Goal: Transaction & Acquisition: Purchase product/service

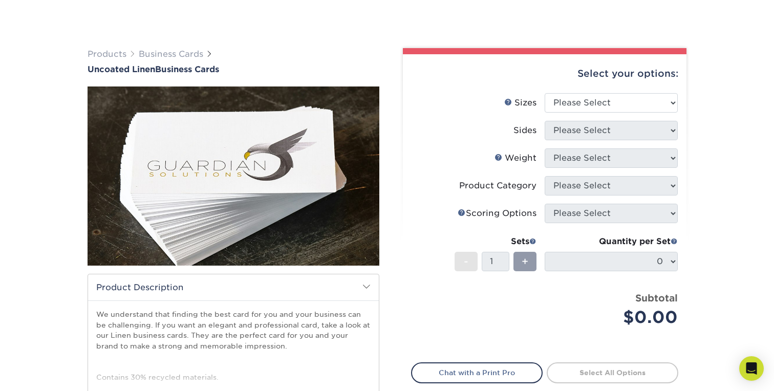
scroll to position [75, 0]
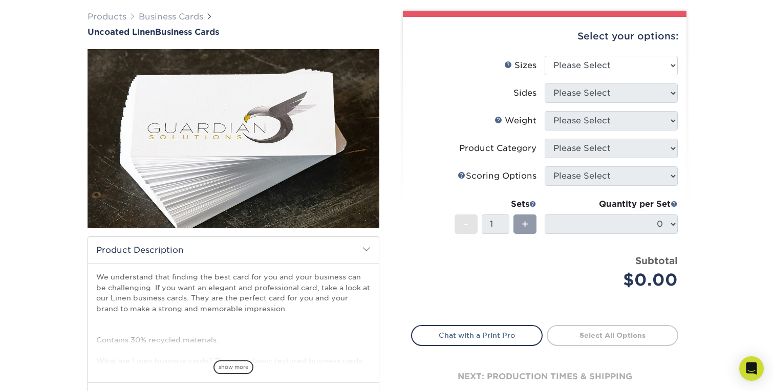
click at [372, 244] on h2 "Product Description" at bounding box center [233, 250] width 291 height 26
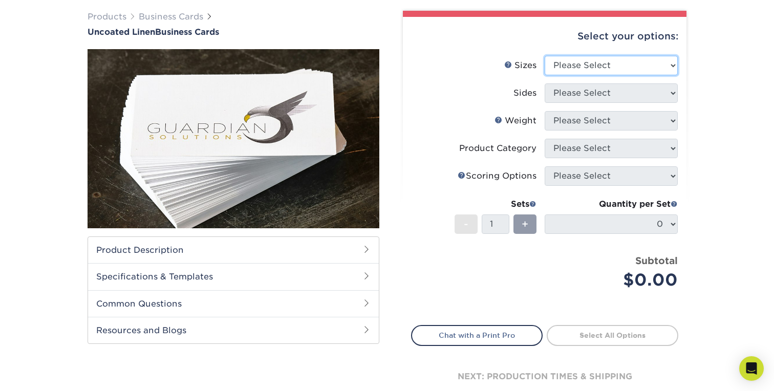
select select "2.00x3.50"
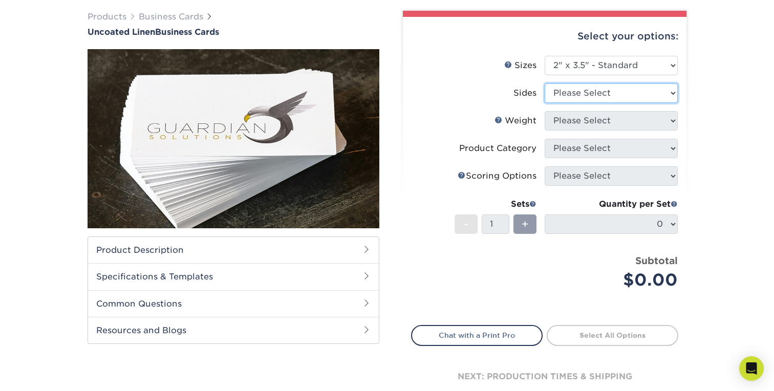
select select "13abbda7-1d64-4f25-8bb2-c179b224825d"
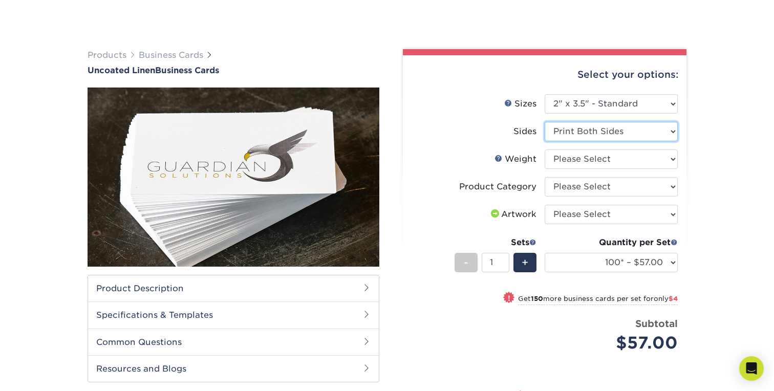
scroll to position [79, 0]
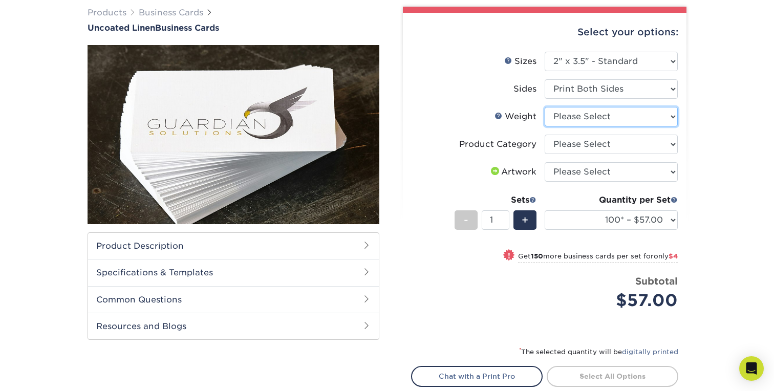
select select "100LB"
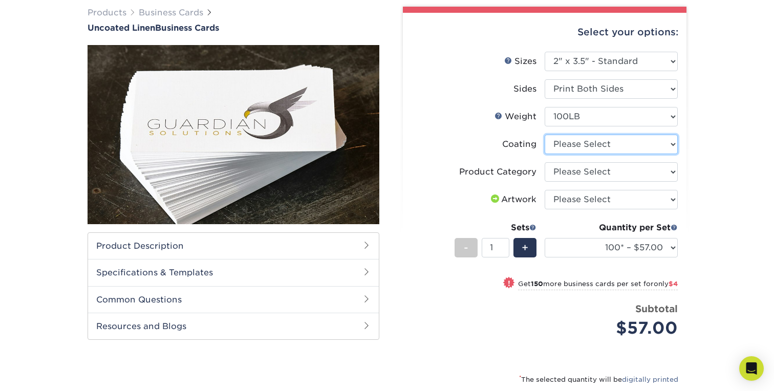
select select "3e7618de-abca-4bda-9f97-8b9129e913d8"
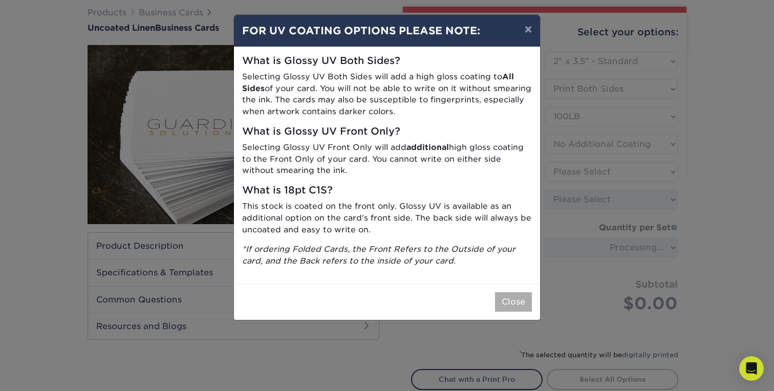
click at [519, 292] on button "Close" at bounding box center [513, 301] width 37 height 19
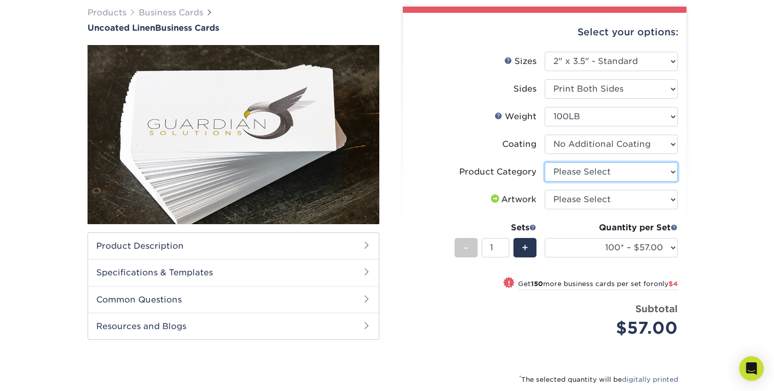
select select "3b5148f1-0588-4f88-a218-97bcfdce65c1"
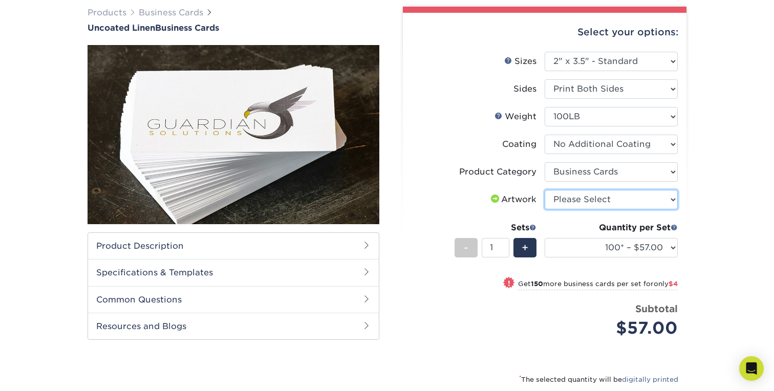
select select "upload"
click at [637, 237] on div "Quantity per Set 100* – $57.00 250* – $61.00 500* – $69.00 1000 – $72.00 2500 –…" at bounding box center [611, 246] width 133 height 48
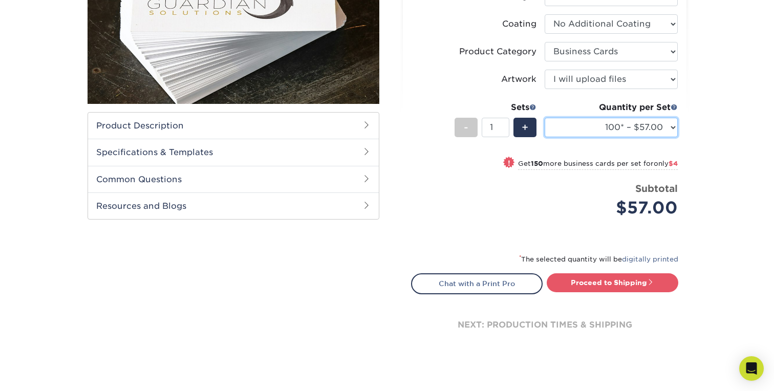
scroll to position [214, 0]
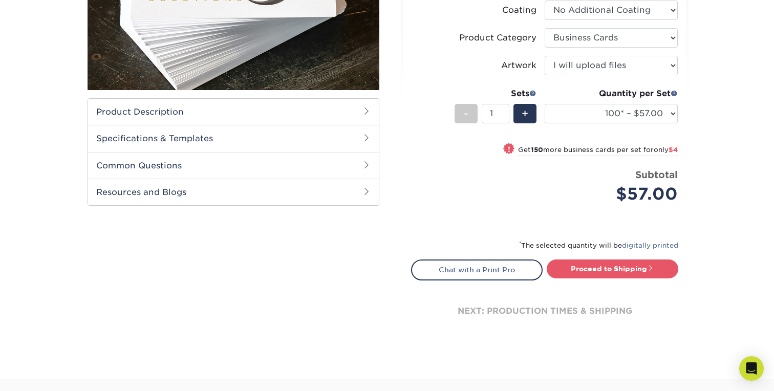
click at [363, 112] on span at bounding box center [367, 111] width 8 height 8
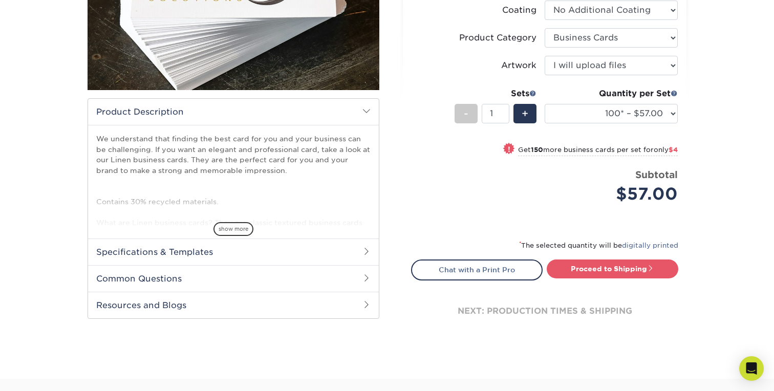
click at [363, 112] on h2 "Product Description" at bounding box center [233, 112] width 291 height 26
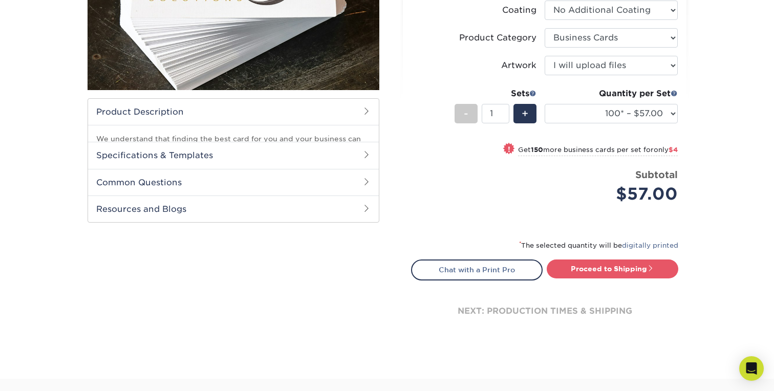
click at [363, 112] on span at bounding box center [367, 111] width 8 height 8
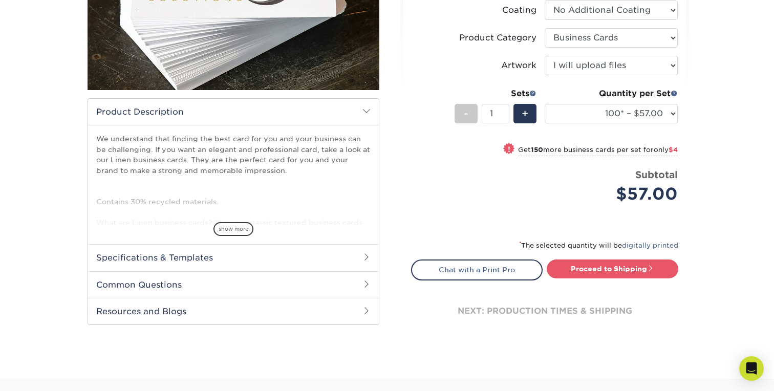
click at [363, 112] on h2 "Product Description" at bounding box center [233, 112] width 291 height 26
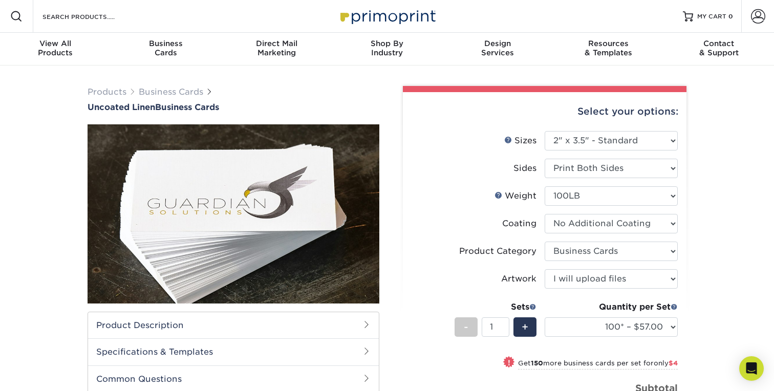
scroll to position [0, 0]
